Goal: Transaction & Acquisition: Purchase product/service

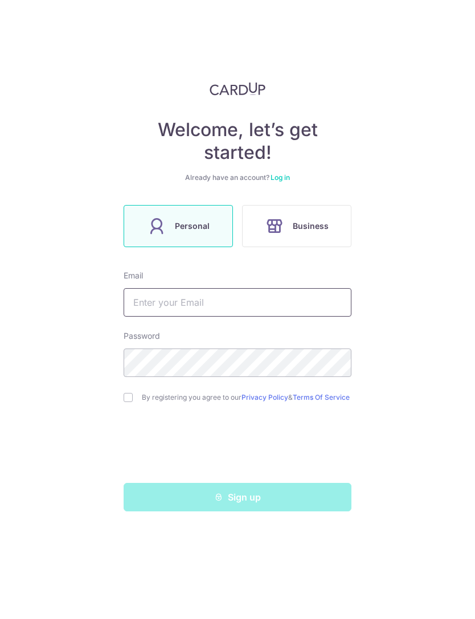
type input "[EMAIL_ADDRESS][DOMAIN_NAME]"
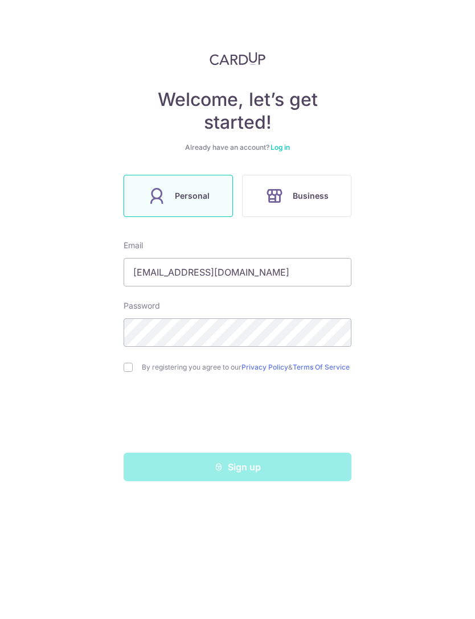
click at [277, 173] on link "Log in" at bounding box center [279, 177] width 19 height 9
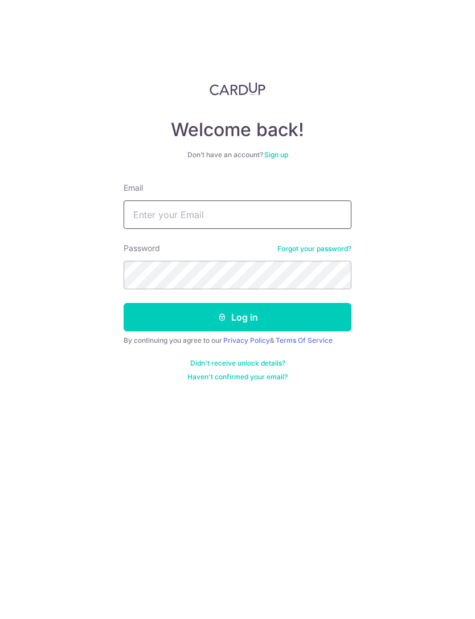
click at [290, 211] on input "Email" at bounding box center [237, 214] width 228 height 28
type input "[EMAIL_ADDRESS][DOMAIN_NAME]"
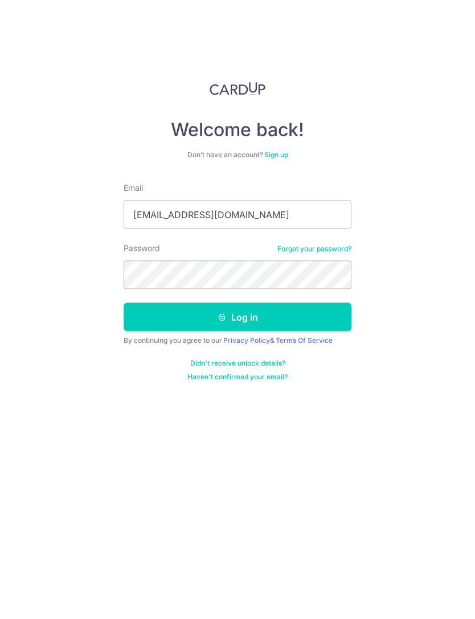
click at [237, 316] on button "Log in" at bounding box center [237, 317] width 228 height 28
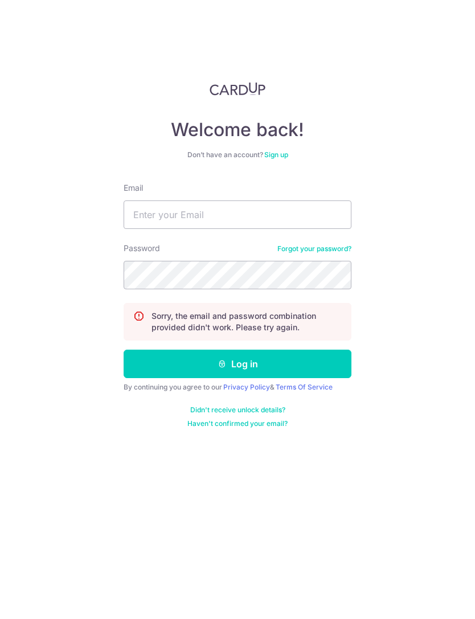
click at [215, 218] on input "Email" at bounding box center [237, 214] width 228 height 28
type input "[EMAIL_ADDRESS][DOMAIN_NAME]"
click at [277, 355] on button "Log in" at bounding box center [237, 363] width 228 height 28
click at [420, 329] on div "Welcome back! Don’t have an account? Sign up Email Password Forgot your passwor…" at bounding box center [237, 309] width 475 height 619
click at [327, 245] on link "Forgot your password?" at bounding box center [314, 248] width 74 height 9
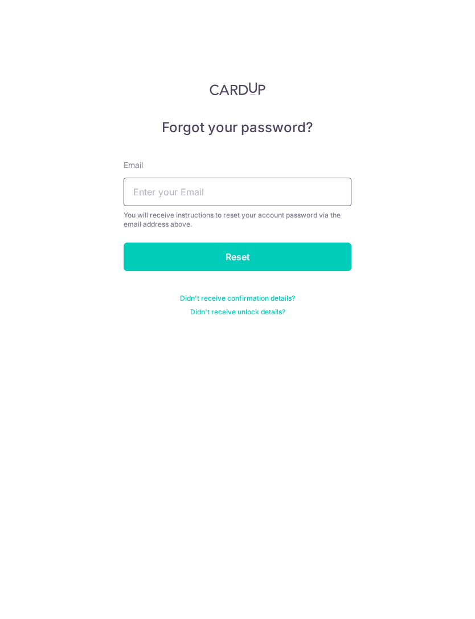
click at [315, 190] on input "text" at bounding box center [237, 192] width 228 height 28
type input "mayleejuelin@gmail.com"
click at [290, 259] on input "Reset" at bounding box center [237, 256] width 228 height 28
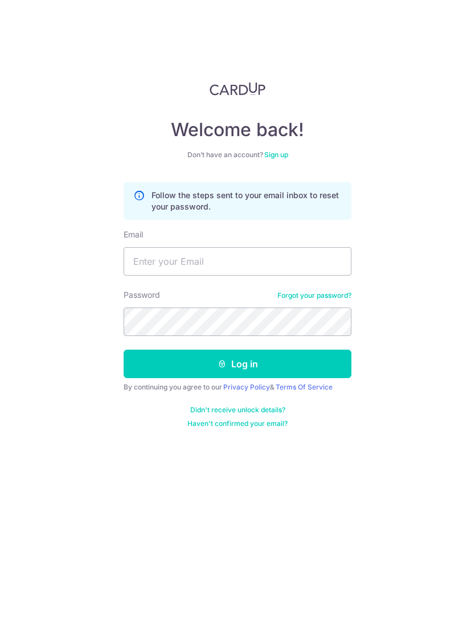
click at [363, 231] on div "Welcome back! Don’t have an account? Sign up Follow the steps sent to your emai…" at bounding box center [237, 309] width 475 height 619
click at [288, 259] on input "Email" at bounding box center [237, 261] width 228 height 28
type input "[EMAIL_ADDRESS][DOMAIN_NAME]"
click at [287, 366] on button "Log in" at bounding box center [237, 363] width 228 height 28
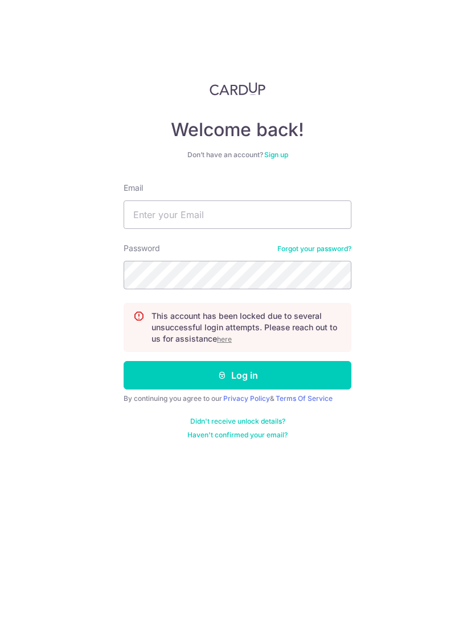
click at [294, 222] on input "Email" at bounding box center [237, 214] width 228 height 28
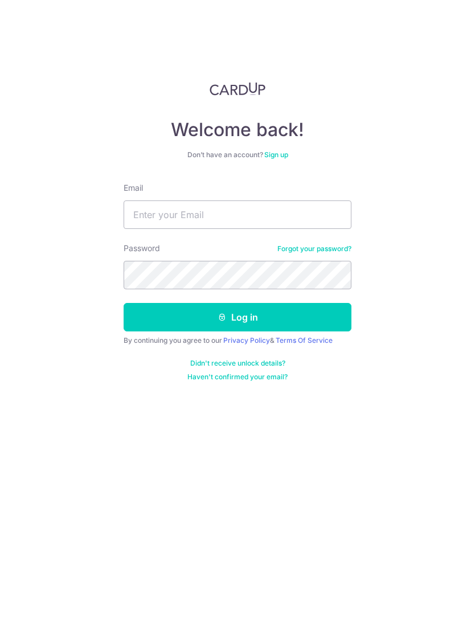
click at [248, 211] on input "Email" at bounding box center [237, 214] width 228 height 28
type input "Mayleejuelin@gmail.com"
click at [257, 315] on button "Log in" at bounding box center [237, 317] width 228 height 28
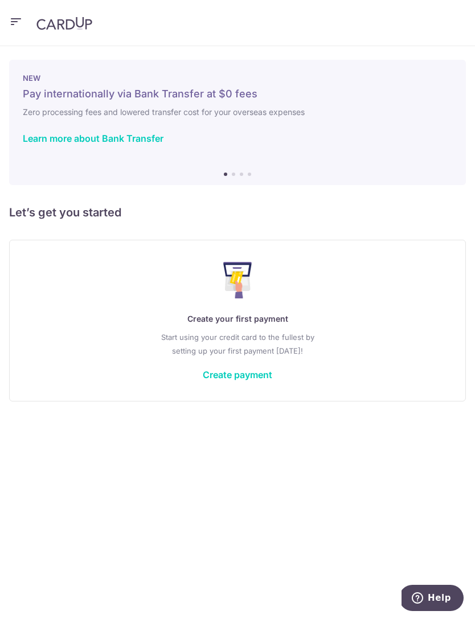
click at [253, 386] on div "Create your first payment Start using your credit card to the fullest by settin…" at bounding box center [237, 320] width 428 height 135
click at [253, 376] on link "Create payment" at bounding box center [237, 374] width 69 height 11
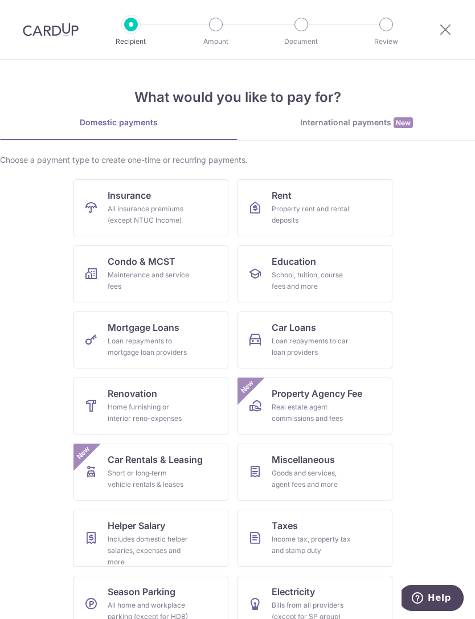
click at [147, 406] on div "Home furnishing or interior reno-expenses" at bounding box center [149, 412] width 82 height 23
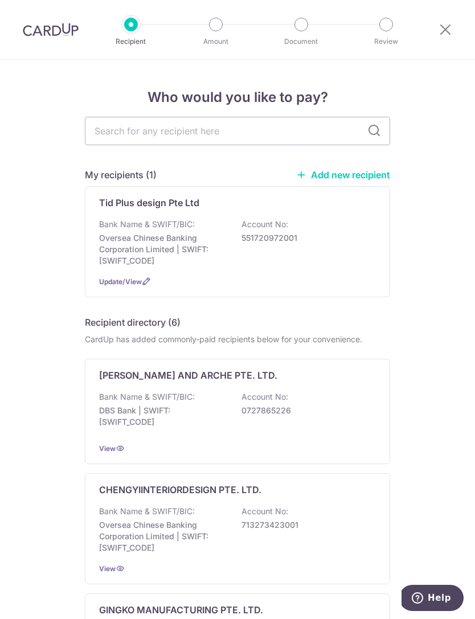
click at [286, 133] on input "text" at bounding box center [237, 131] width 305 height 28
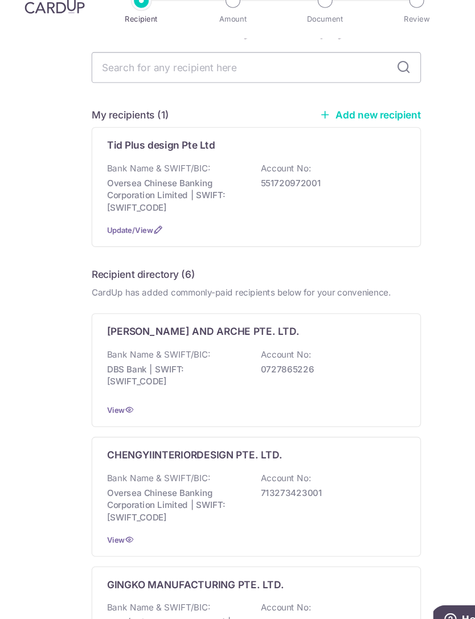
scroll to position [42, 0]
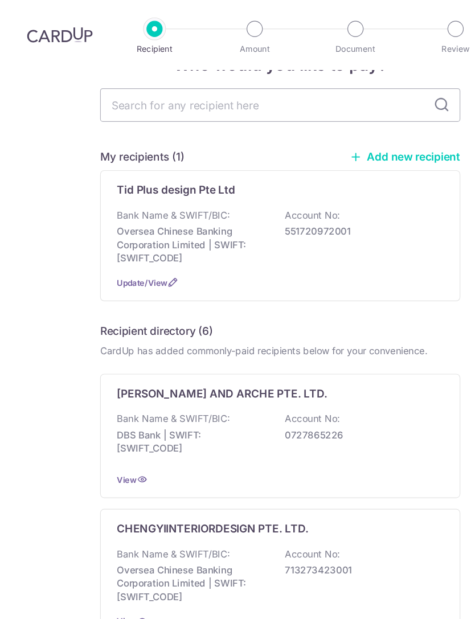
click at [324, 219] on div "Bank Name & SWIFT/BIC: Oversea Chinese Banking Corporation Limited | SWIFT: OCB…" at bounding box center [237, 200] width 277 height 48
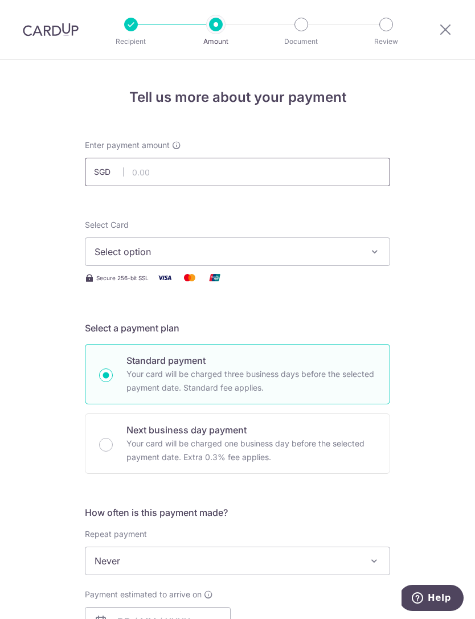
click at [236, 173] on input "text" at bounding box center [237, 172] width 305 height 28
click at [372, 257] on icon "button" at bounding box center [374, 251] width 11 height 11
type input "7,394.29"
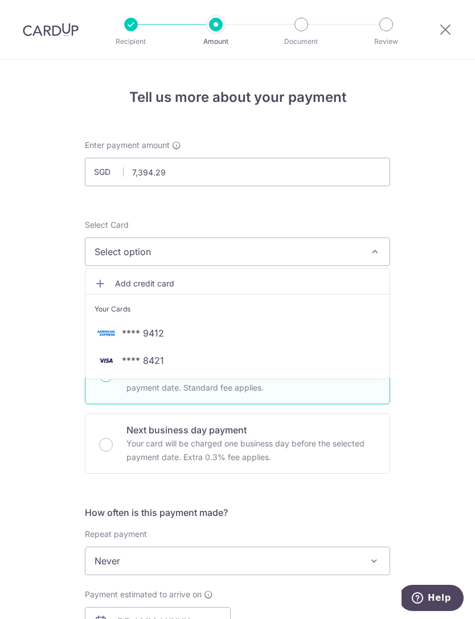
click at [342, 338] on span "**** 9412" at bounding box center [237, 333] width 286 height 14
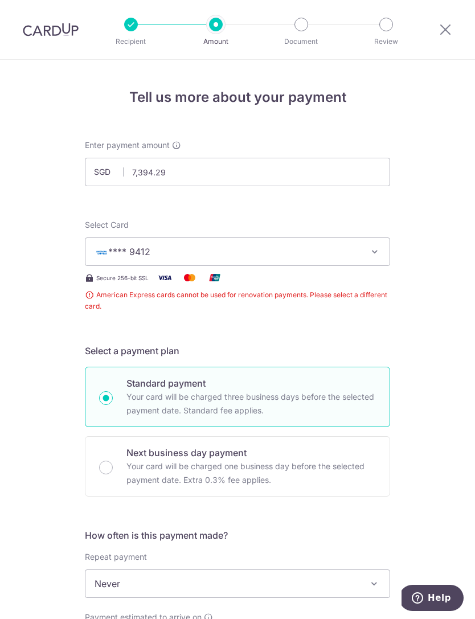
click at [377, 260] on button "**** 9412" at bounding box center [237, 251] width 305 height 28
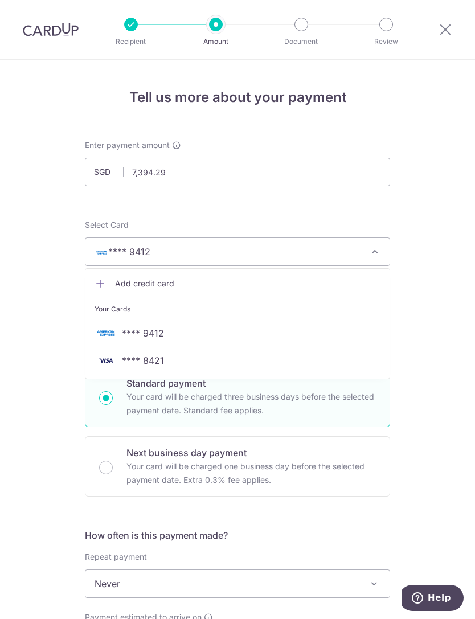
click at [327, 367] on link "**** 8421" at bounding box center [237, 360] width 304 height 27
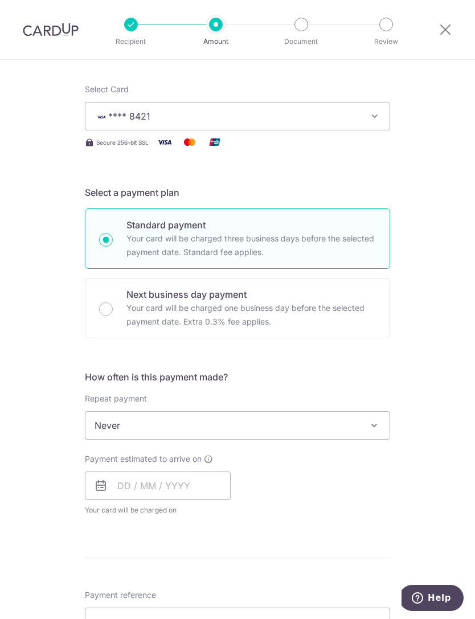
scroll to position [138, 0]
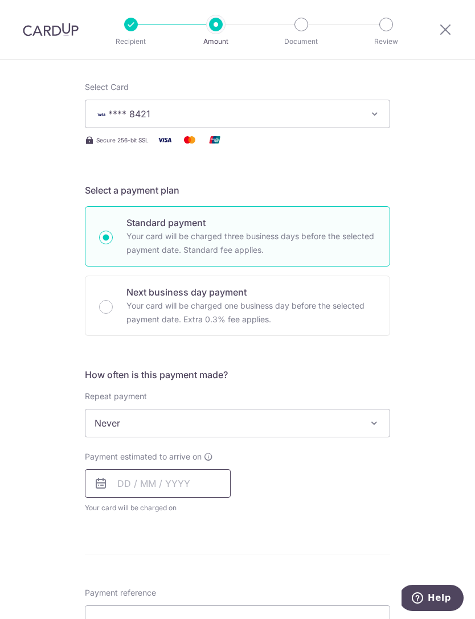
click at [191, 485] on input "text" at bounding box center [158, 483] width 146 height 28
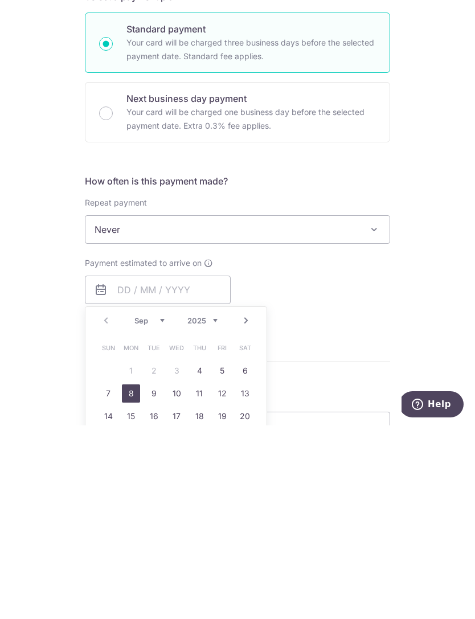
click at [130, 578] on link "8" at bounding box center [131, 587] width 18 height 18
type input "[DATE]"
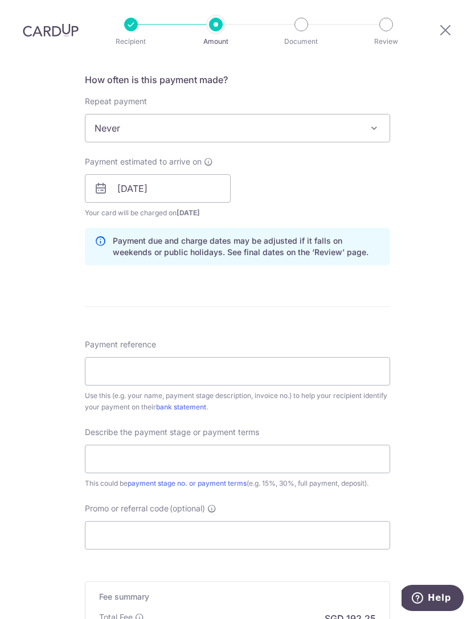
scroll to position [435, 0]
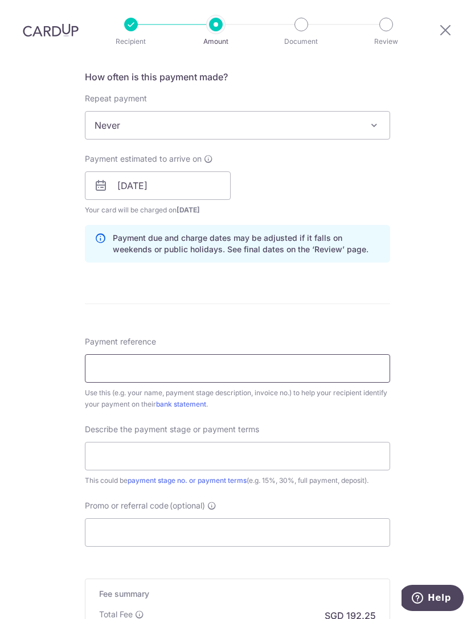
click at [338, 354] on input "Payment reference" at bounding box center [237, 368] width 305 height 28
type input "Dominic Yeo -"
click at [260, 354] on input "block" at bounding box center [237, 368] width 305 height 28
click at [270, 354] on input "block" at bounding box center [237, 368] width 305 height 28
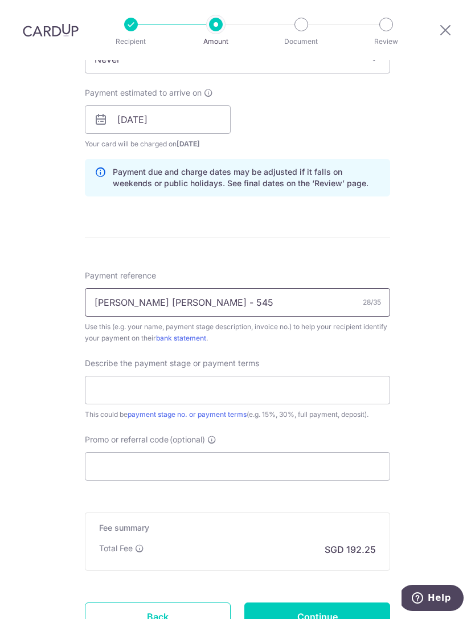
scroll to position [508, 0]
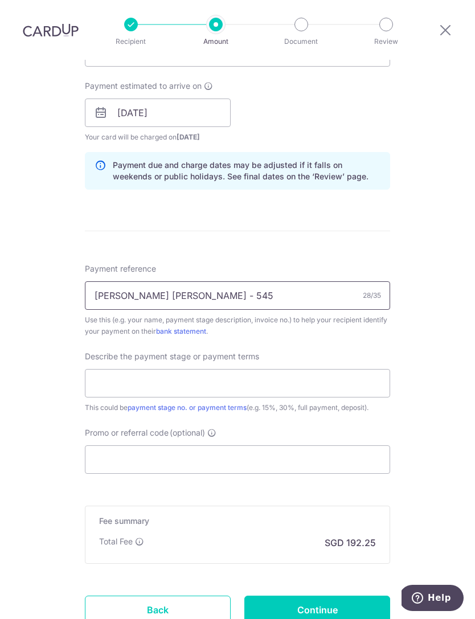
type input "Dominic Yeo Neng Sheng - 545"
click at [356, 369] on input "text" at bounding box center [237, 383] width 305 height 28
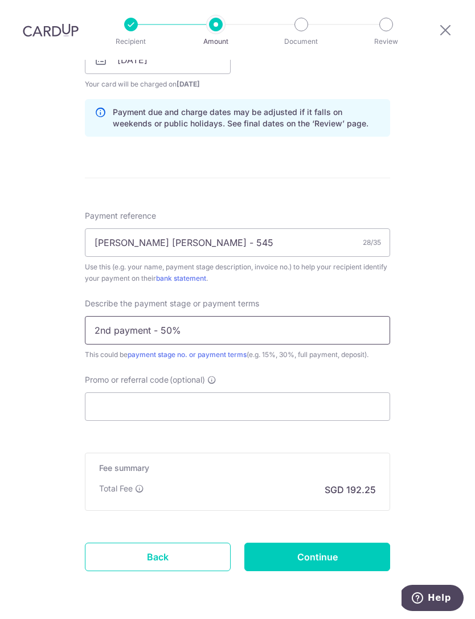
scroll to position [560, 0]
type input "2nd payment - 50%"
click at [217, 393] on input "Promo or referral code (optional)" at bounding box center [237, 407] width 305 height 28
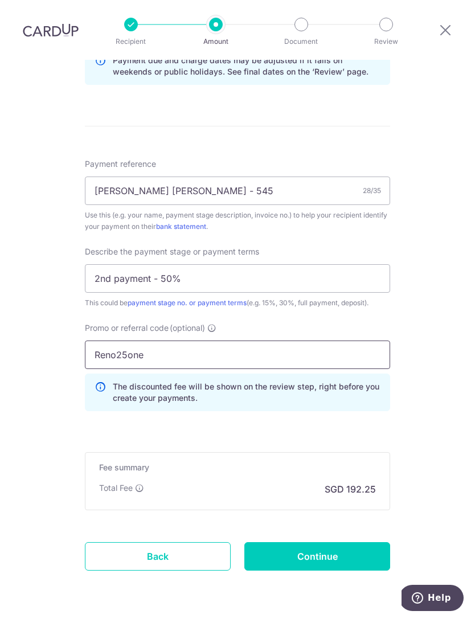
scroll to position [612, 0]
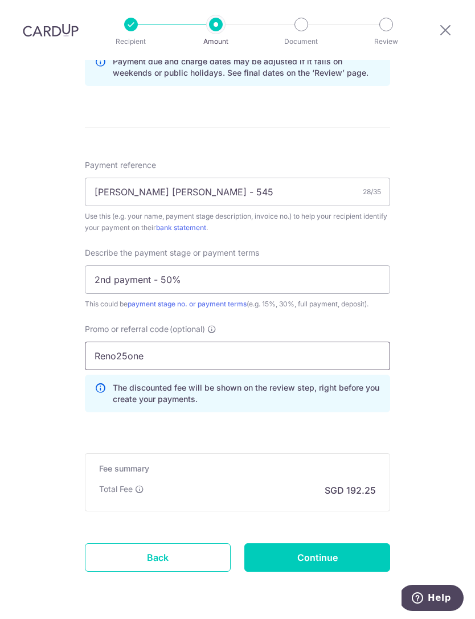
click button "Add Card" at bounding box center [0, 0] width 0 height 0
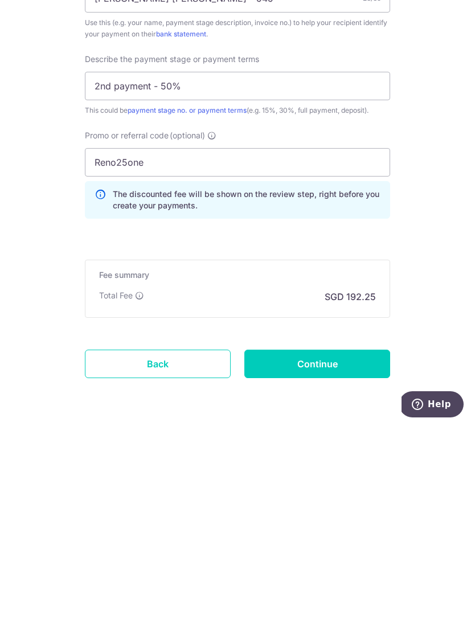
click at [334, 378] on div "Tell us more about your payment Enter payment amount SGD 7,394.29 7394.29 Selec…" at bounding box center [237, 52] width 475 height 1209
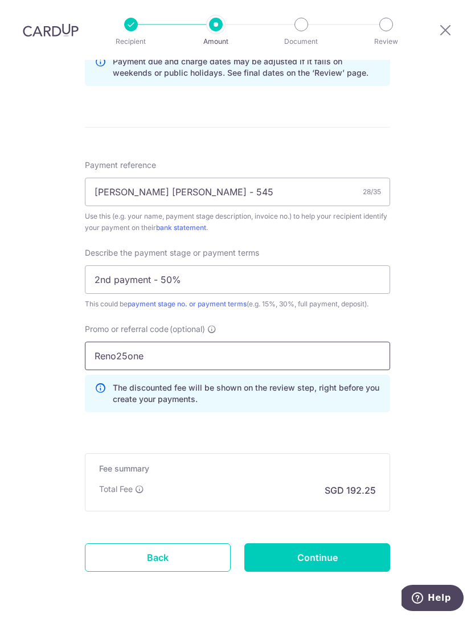
click at [178, 341] on input "Reno25one" at bounding box center [237, 355] width 305 height 28
click at [197, 341] on input "Reno25one" at bounding box center [237, 355] width 305 height 28
click at [207, 341] on input "Reno25one" at bounding box center [237, 355] width 305 height 28
click at [246, 341] on input "Reno25one" at bounding box center [237, 355] width 305 height 28
click at [229, 341] on input "Reno25one" at bounding box center [237, 355] width 305 height 28
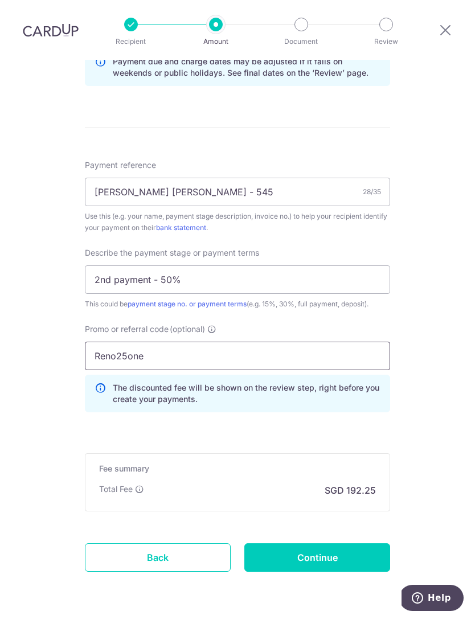
click at [229, 341] on input "Reno25one" at bounding box center [237, 355] width 305 height 28
type input "RENO25ONE"
click at [429, 375] on div "Tell us more about your payment Enter payment amount SGD 7,394.29 7394.29 Selec…" at bounding box center [237, 52] width 475 height 1209
click at [351, 543] on input "Continue" at bounding box center [317, 557] width 146 height 28
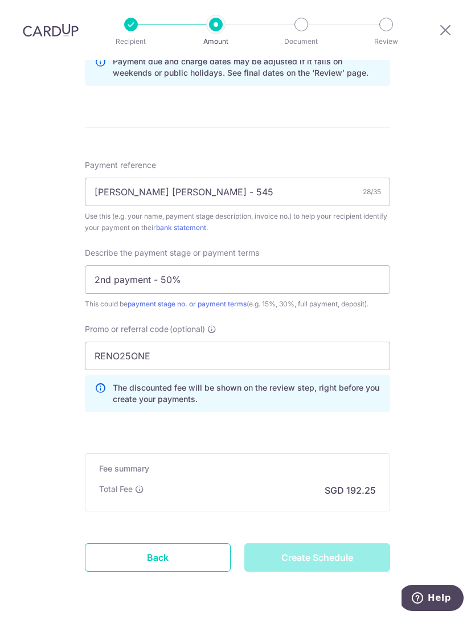
type input "Create Schedule"
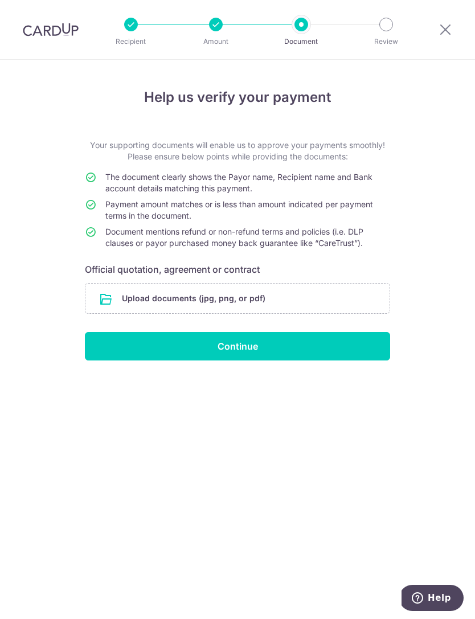
click at [225, 306] on input "file" at bounding box center [237, 298] width 304 height 30
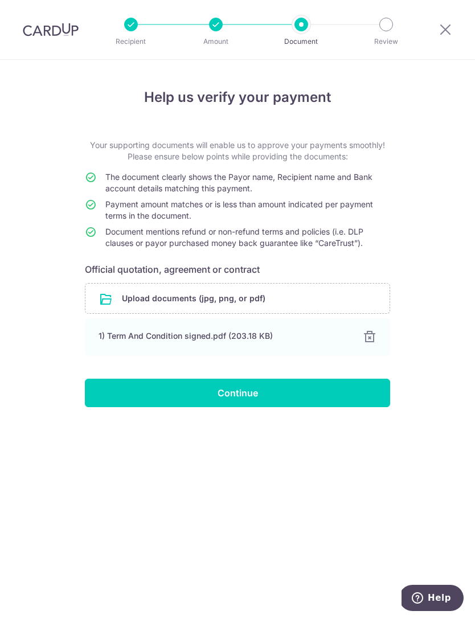
click at [273, 294] on input "file" at bounding box center [237, 298] width 304 height 30
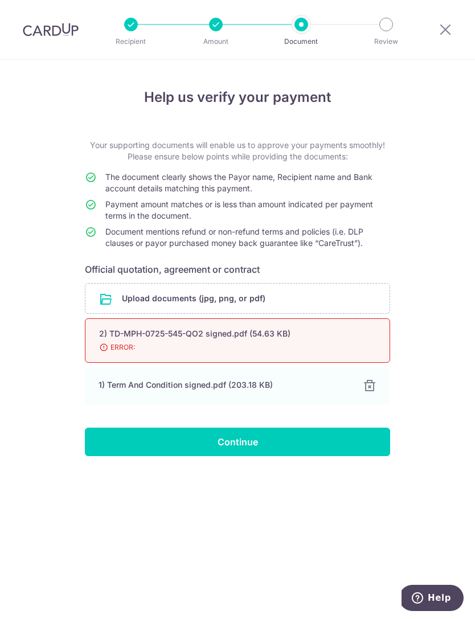
click at [298, 446] on input "Continue" at bounding box center [237, 441] width 305 height 28
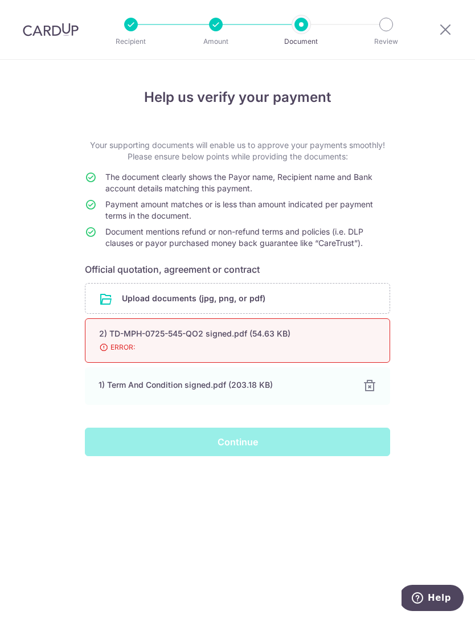
click at [230, 432] on div "Continue" at bounding box center [237, 441] width 319 height 28
click at [153, 343] on span "ERROR:" at bounding box center [223, 346] width 249 height 11
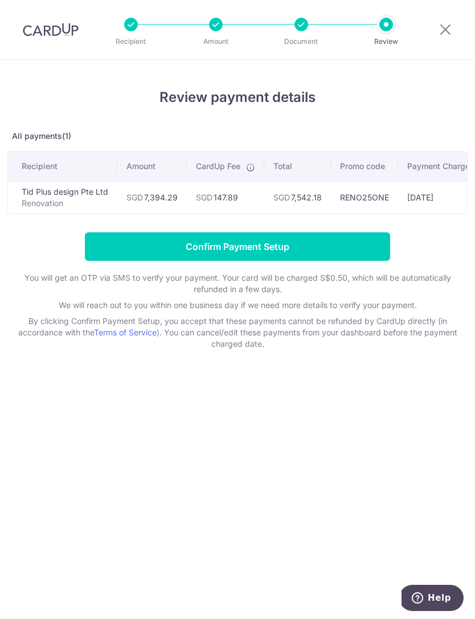
click at [306, 246] on input "Confirm Payment Setup" at bounding box center [237, 246] width 305 height 28
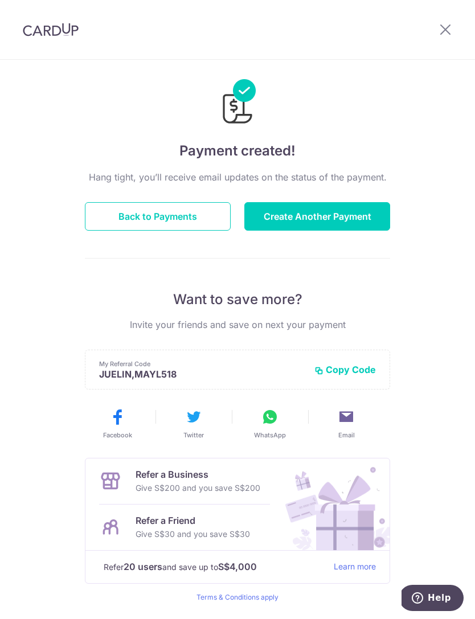
scroll to position [16, 0]
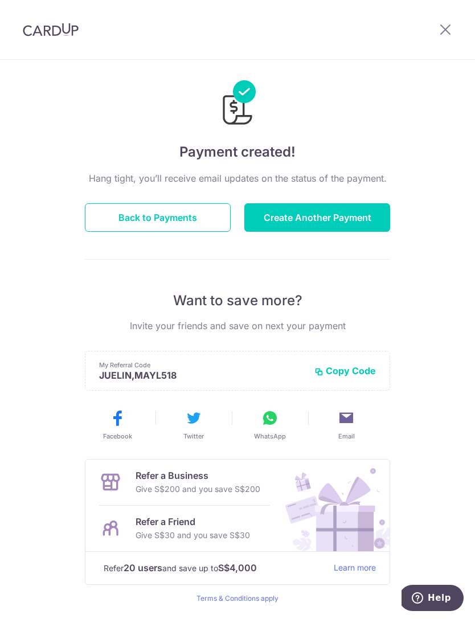
click at [272, 425] on icon at bounding box center [270, 418] width 18 height 18
click at [360, 368] on button "Copy Code" at bounding box center [344, 370] width 61 height 11
click at [352, 420] on icon at bounding box center [346, 418] width 18 height 18
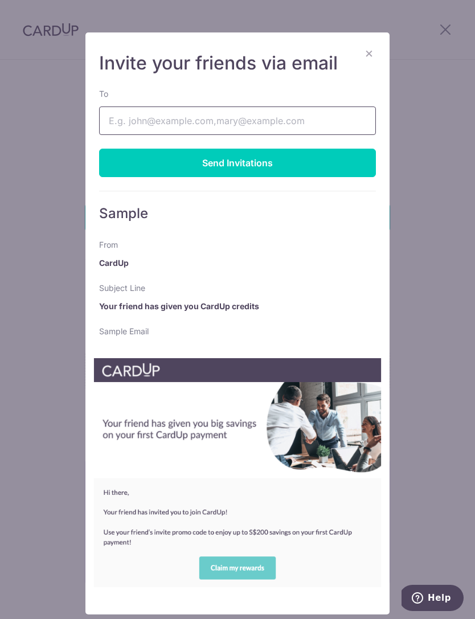
click at [287, 124] on input "To" at bounding box center [237, 120] width 277 height 28
type input "[EMAIL_ADDRESS][DOMAIN_NAME]"
click at [233, 158] on div "Send Invitations" at bounding box center [237, 163] width 277 height 28
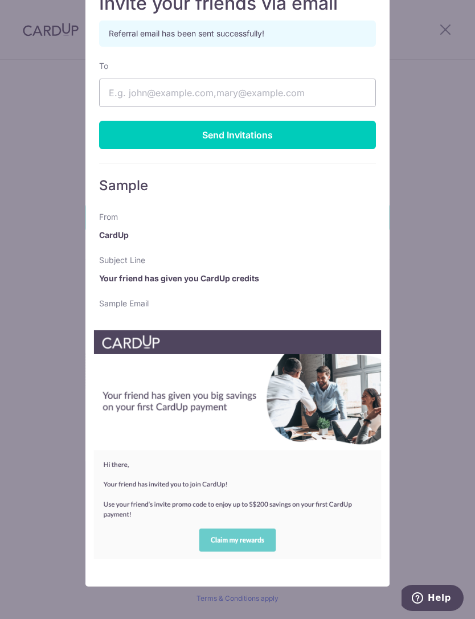
scroll to position [0, 0]
click at [440, 31] on div "× Invite your friends via email Referral email has been sent successfully! To S…" at bounding box center [237, 309] width 475 height 619
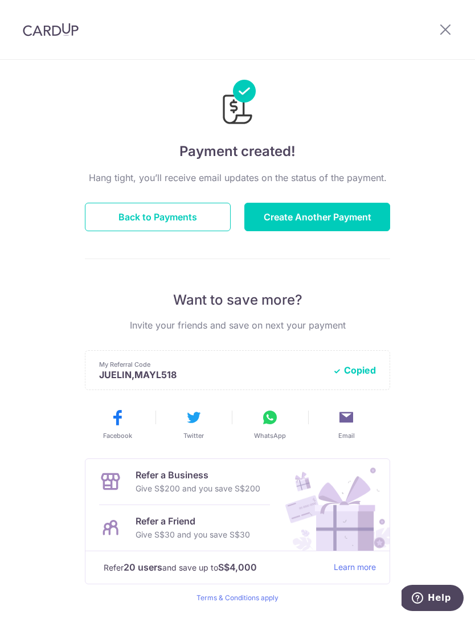
scroll to position [16, 0]
click at [347, 422] on icon at bounding box center [346, 418] width 18 height 18
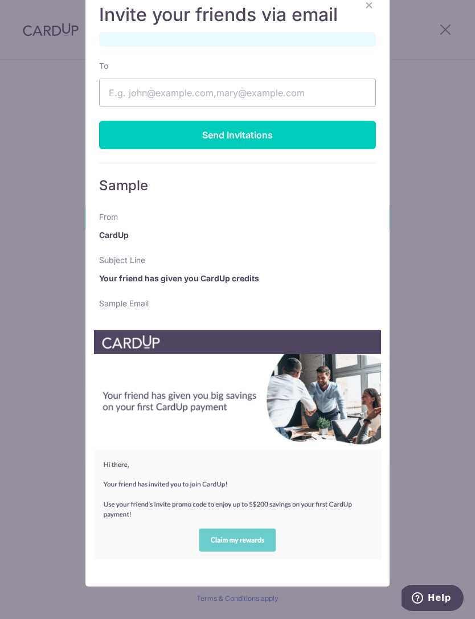
scroll to position [0, 0]
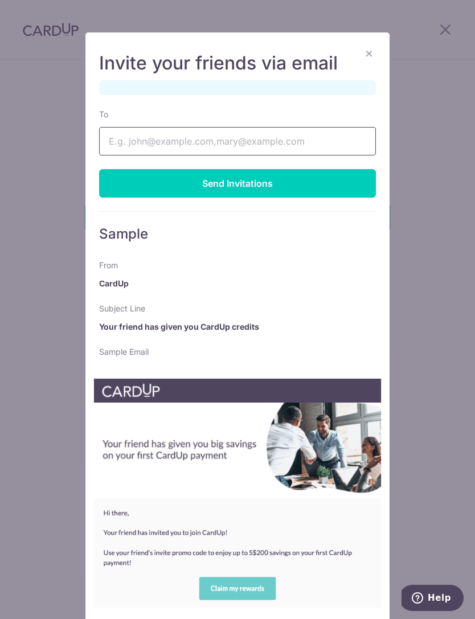
click at [291, 142] on input "To" at bounding box center [237, 141] width 277 height 28
type input "[EMAIL_ADDRESS][DOMAIN_NAME]"
click at [273, 184] on div "Send Invitations" at bounding box center [237, 183] width 277 height 28
